Goal: Find specific page/section: Find specific page/section

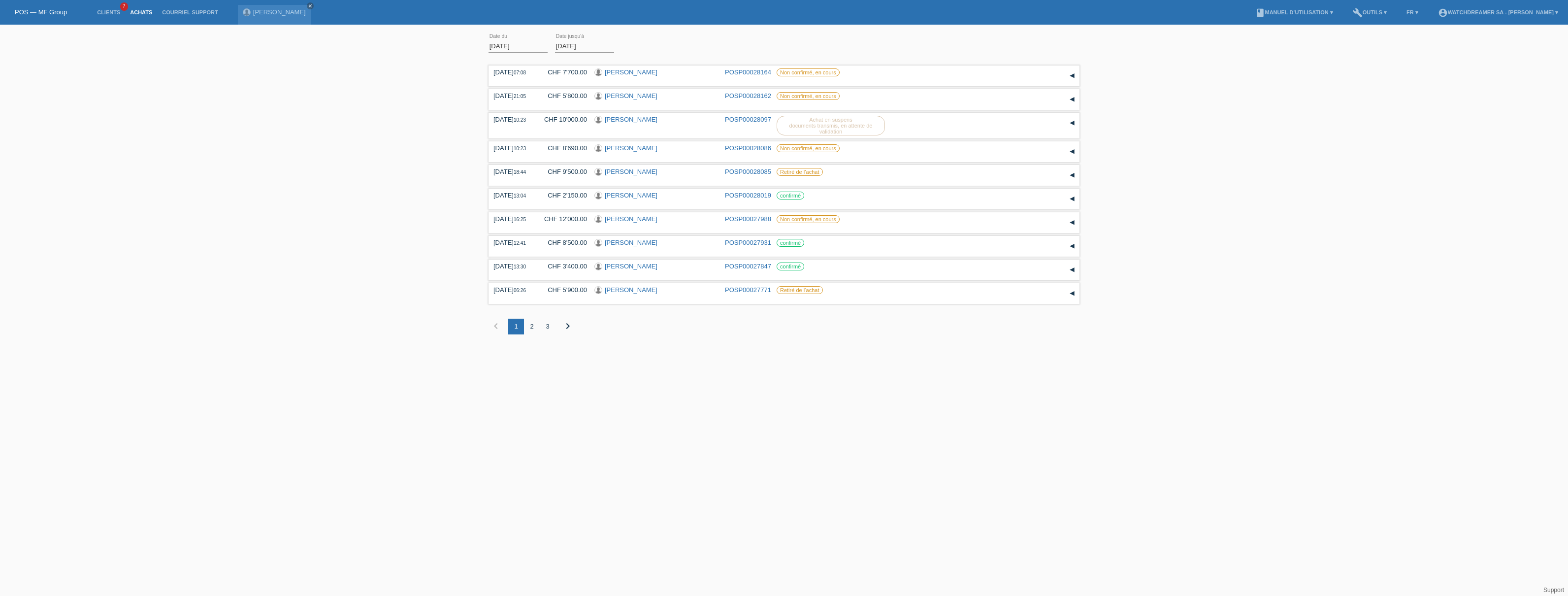
click at [145, 9] on link "Achats" at bounding box center [141, 12] width 32 height 6
